Goal: Entertainment & Leisure: Consume media (video, audio)

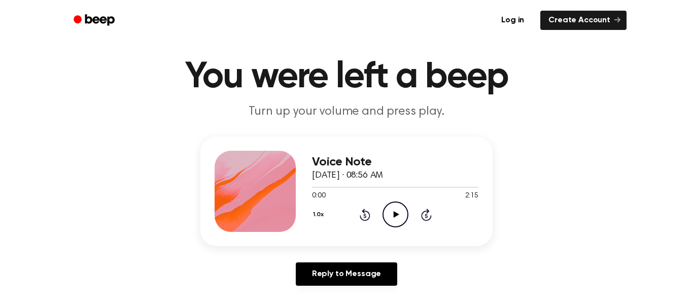
scroll to position [25, 0]
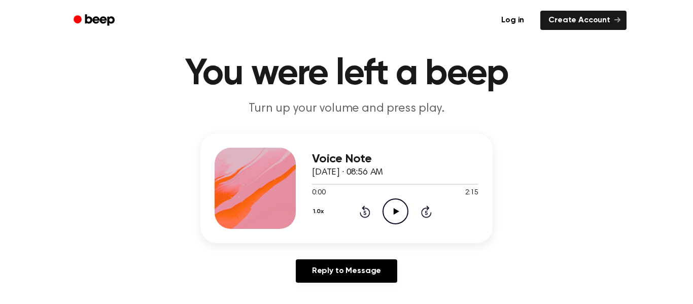
click at [405, 203] on circle at bounding box center [395, 211] width 25 height 25
click at [386, 221] on icon "Pause Audio" at bounding box center [396, 211] width 26 height 26
click at [388, 217] on icon "Play Audio" at bounding box center [396, 211] width 26 height 26
click at [388, 210] on icon "Play Audio" at bounding box center [396, 211] width 26 height 26
click at [388, 217] on icon "Pause Audio" at bounding box center [396, 211] width 26 height 26
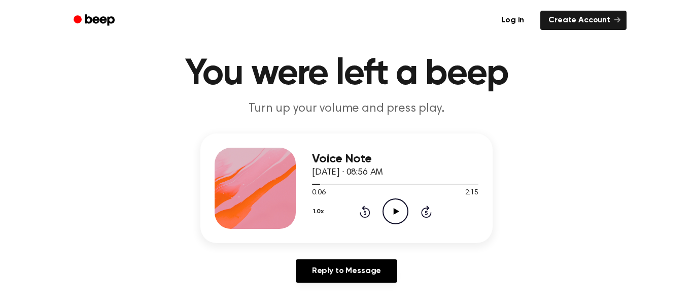
click at [388, 217] on icon "Play Audio" at bounding box center [396, 211] width 26 height 26
click at [388, 217] on icon "Pause Audio" at bounding box center [396, 211] width 26 height 26
click at [388, 217] on icon "Play Audio" at bounding box center [396, 211] width 26 height 26
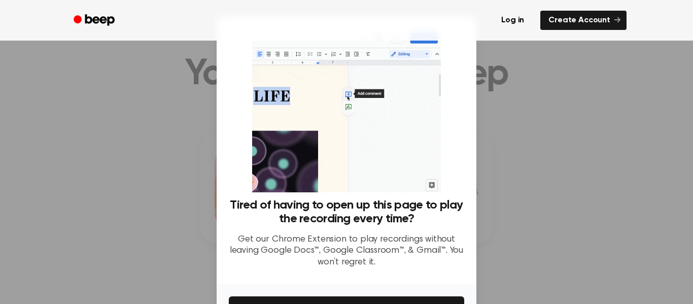
click at [388, 217] on h3 "Tired of having to open up this page to play the recording every time?" at bounding box center [346, 211] width 235 height 27
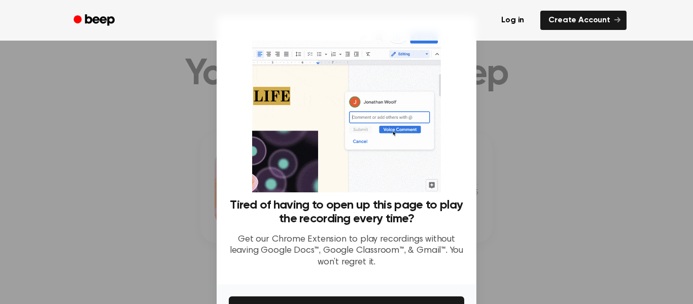
scroll to position [65, 0]
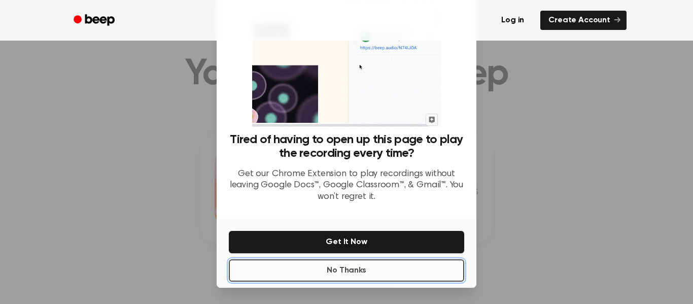
click at [391, 271] on button "No Thanks" at bounding box center [346, 270] width 235 height 22
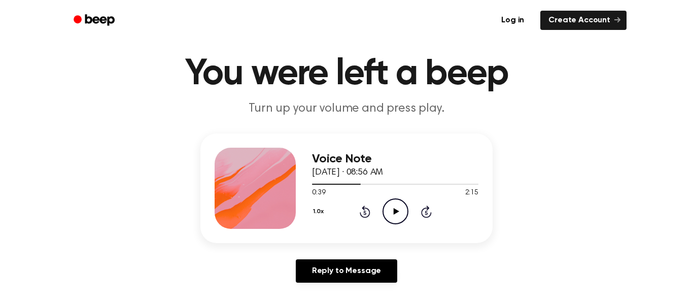
click at [396, 207] on icon "Play Audio" at bounding box center [396, 211] width 26 height 26
click at [398, 226] on div "Voice Note [DATE] · 08:56 AM 2:15 2:15 Your browser does not support the [objec…" at bounding box center [395, 188] width 166 height 81
click at [402, 208] on icon "Play Audio" at bounding box center [396, 211] width 26 height 26
drag, startPoint x: 402, startPoint y: 208, endPoint x: 343, endPoint y: 220, distance: 61.2
click at [343, 220] on div "1.0x Rewind 5 seconds Pause Audio Skip 5 seconds" at bounding box center [395, 211] width 166 height 26
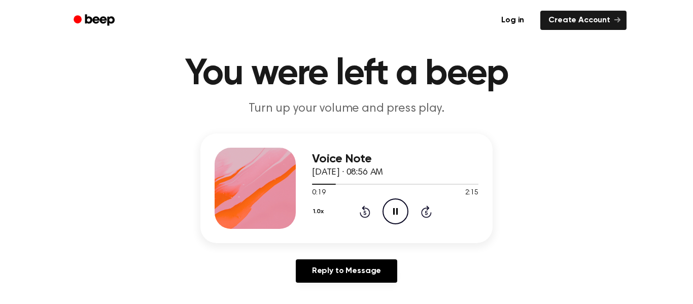
click at [343, 220] on div "1.0x Rewind 5 seconds Pause Audio Skip 5 seconds" at bounding box center [395, 211] width 166 height 26
click at [396, 208] on icon "Pause Audio" at bounding box center [396, 211] width 26 height 26
